Goal: Check status

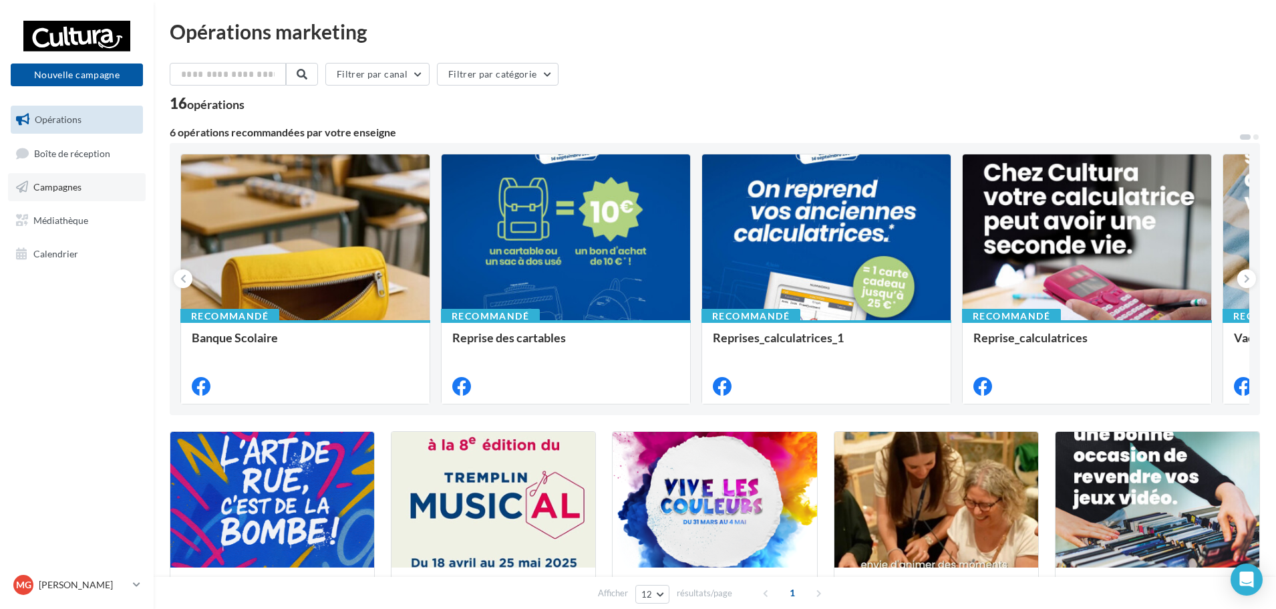
click at [102, 195] on link "Campagnes" at bounding box center [77, 187] width 138 height 28
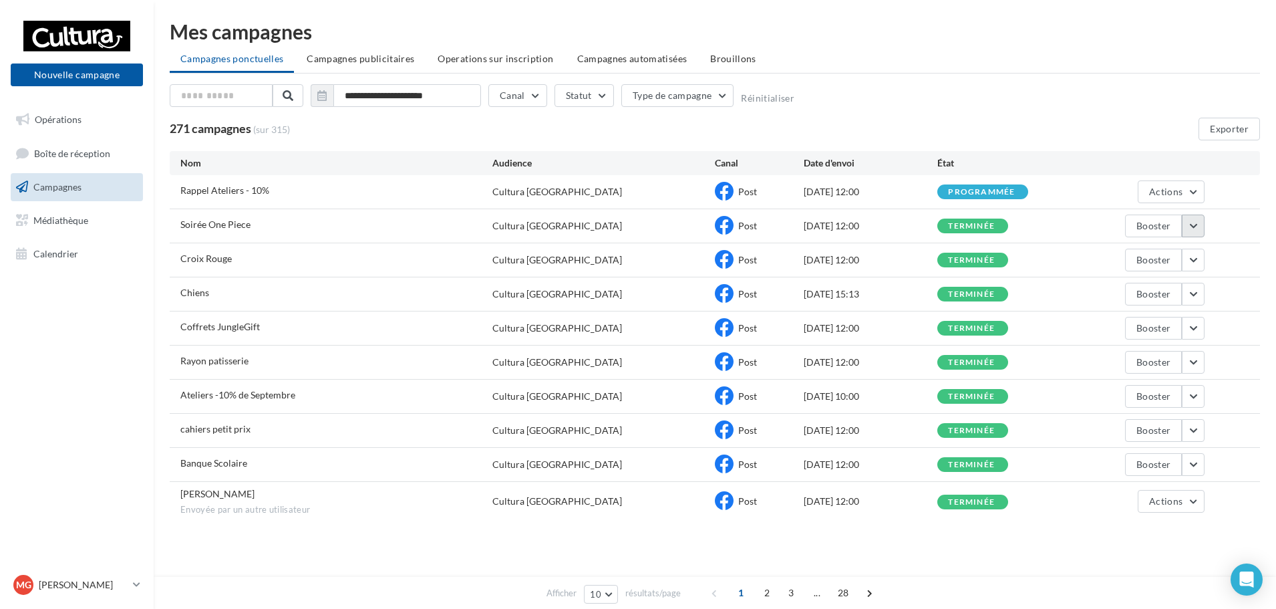
click at [1190, 231] on button "button" at bounding box center [1193, 226] width 23 height 23
click at [1167, 256] on button "Voir les résultats" at bounding box center [1138, 257] width 134 height 35
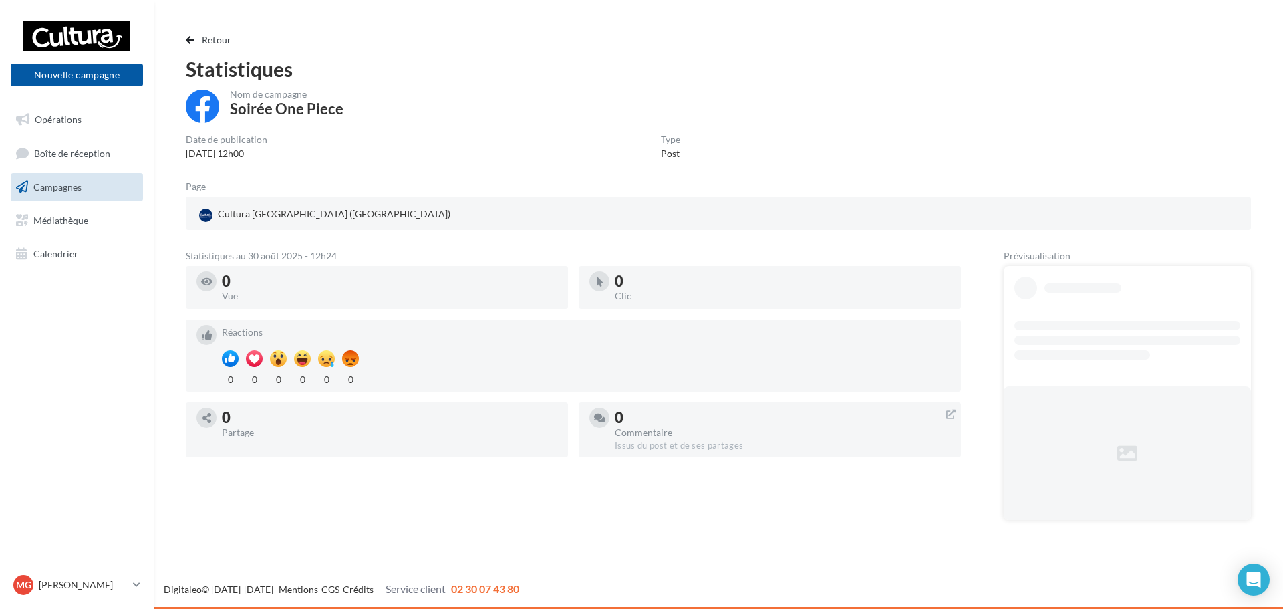
click at [125, 182] on link "Campagnes" at bounding box center [77, 187] width 138 height 28
